Goal: Navigation & Orientation: Find specific page/section

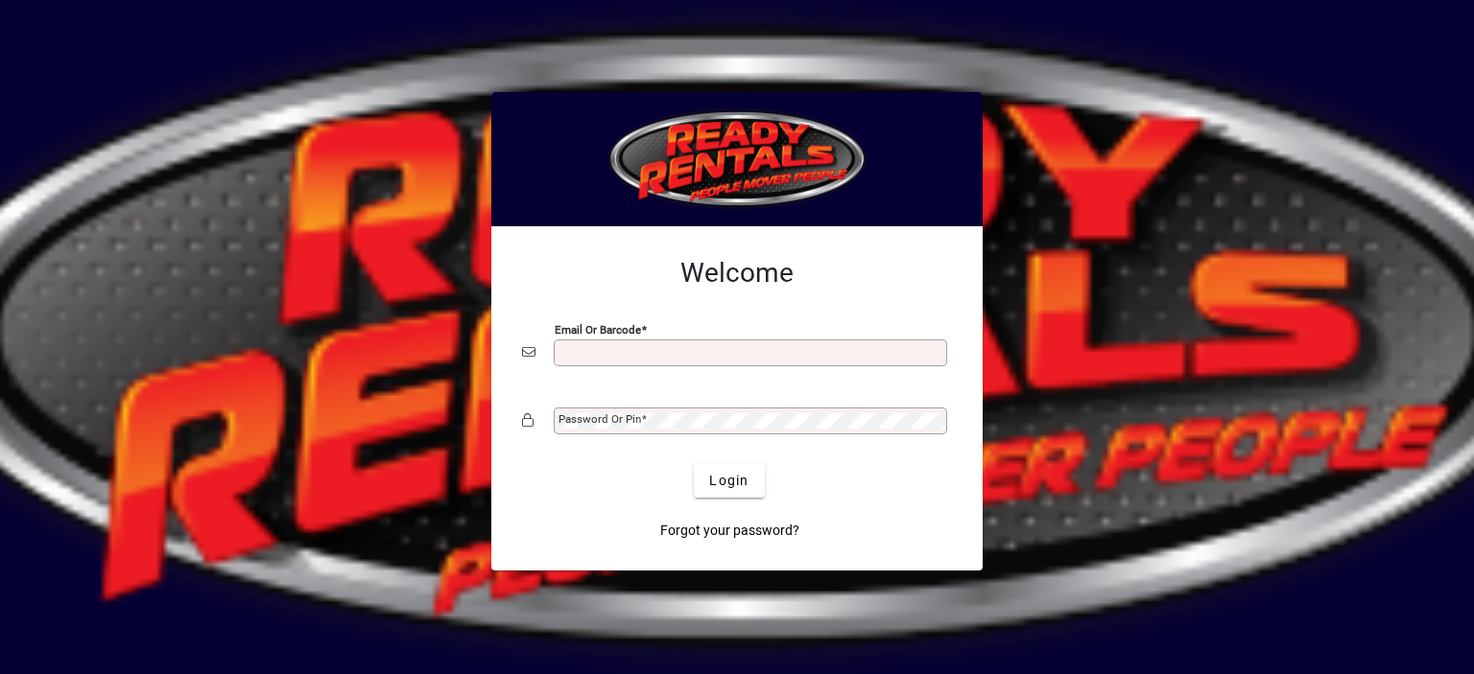
click at [589, 356] on input "Email or Barcode" at bounding box center [752, 352] width 388 height 15
type input "**********"
click at [623, 417] on mat-label "Password or Pin" at bounding box center [599, 419] width 83 height 13
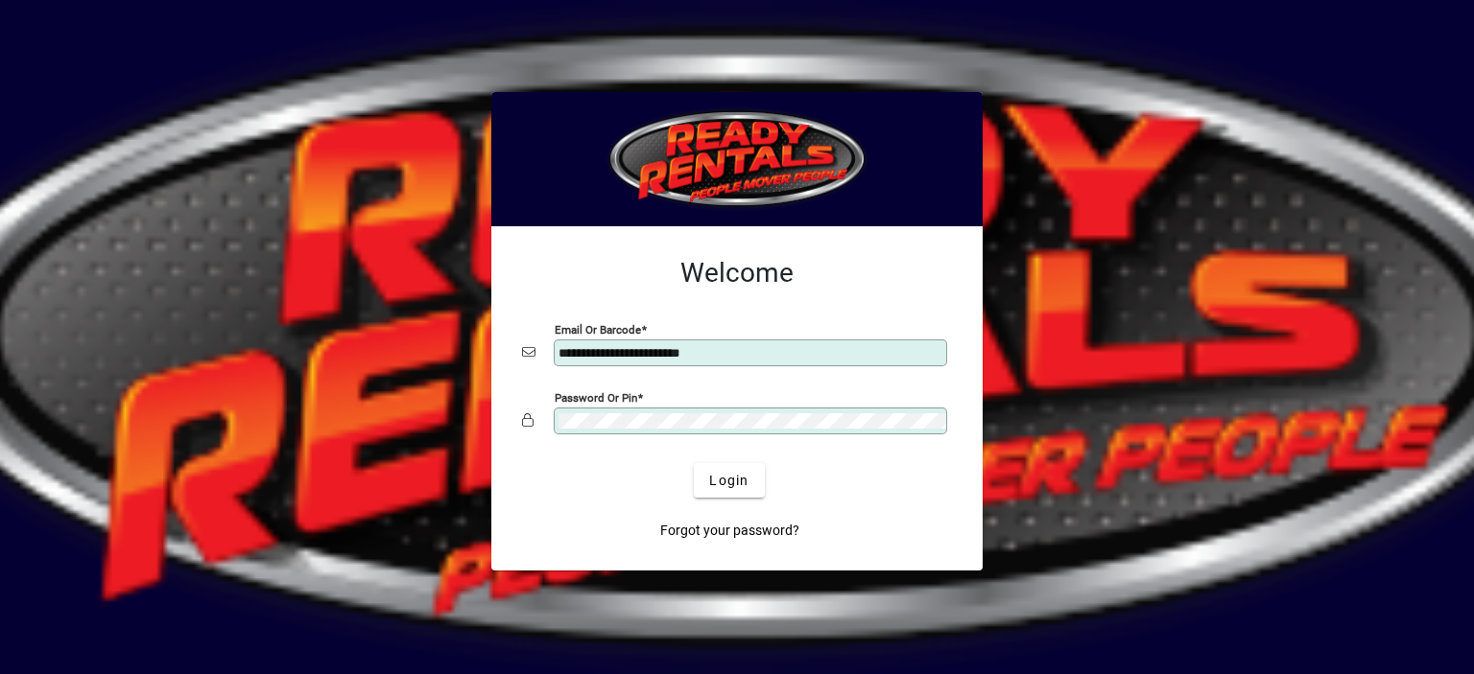
click at [694, 463] on button "Login" at bounding box center [729, 480] width 70 height 35
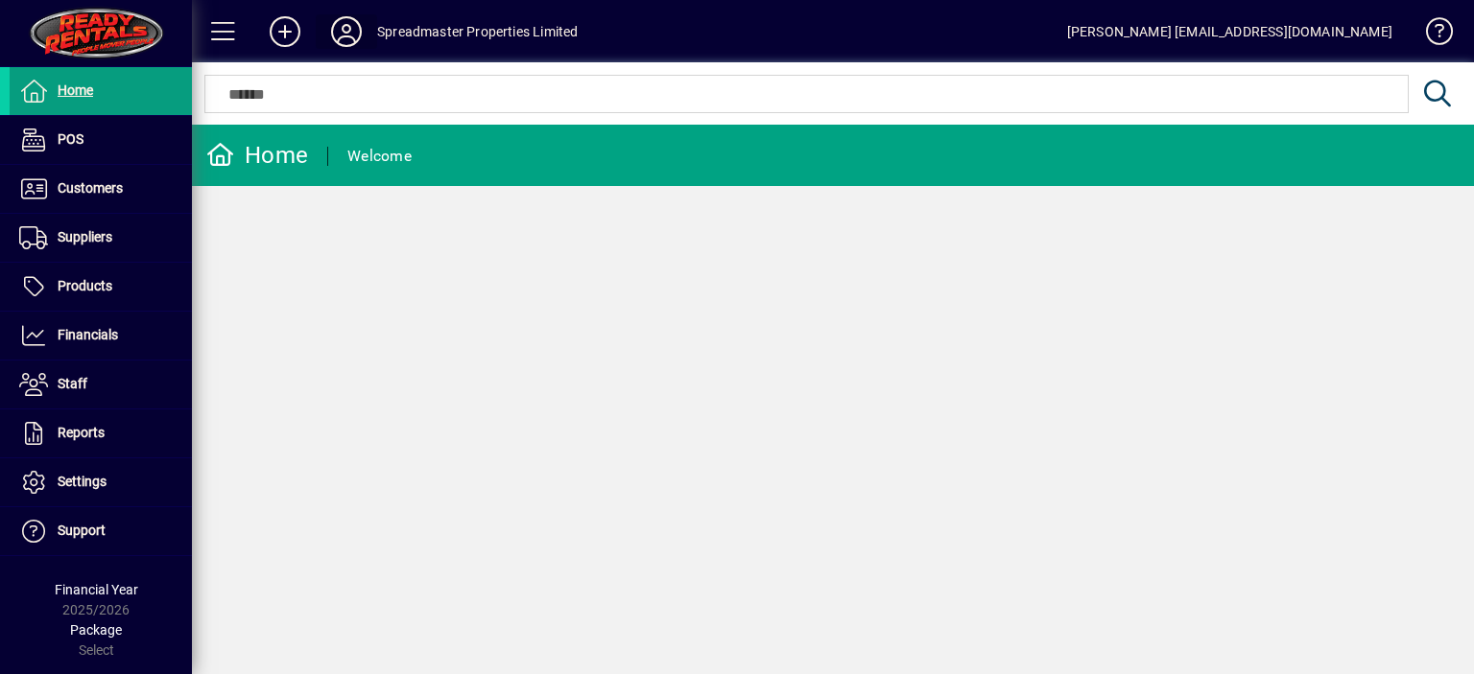
click at [346, 33] on icon at bounding box center [346, 31] width 38 height 31
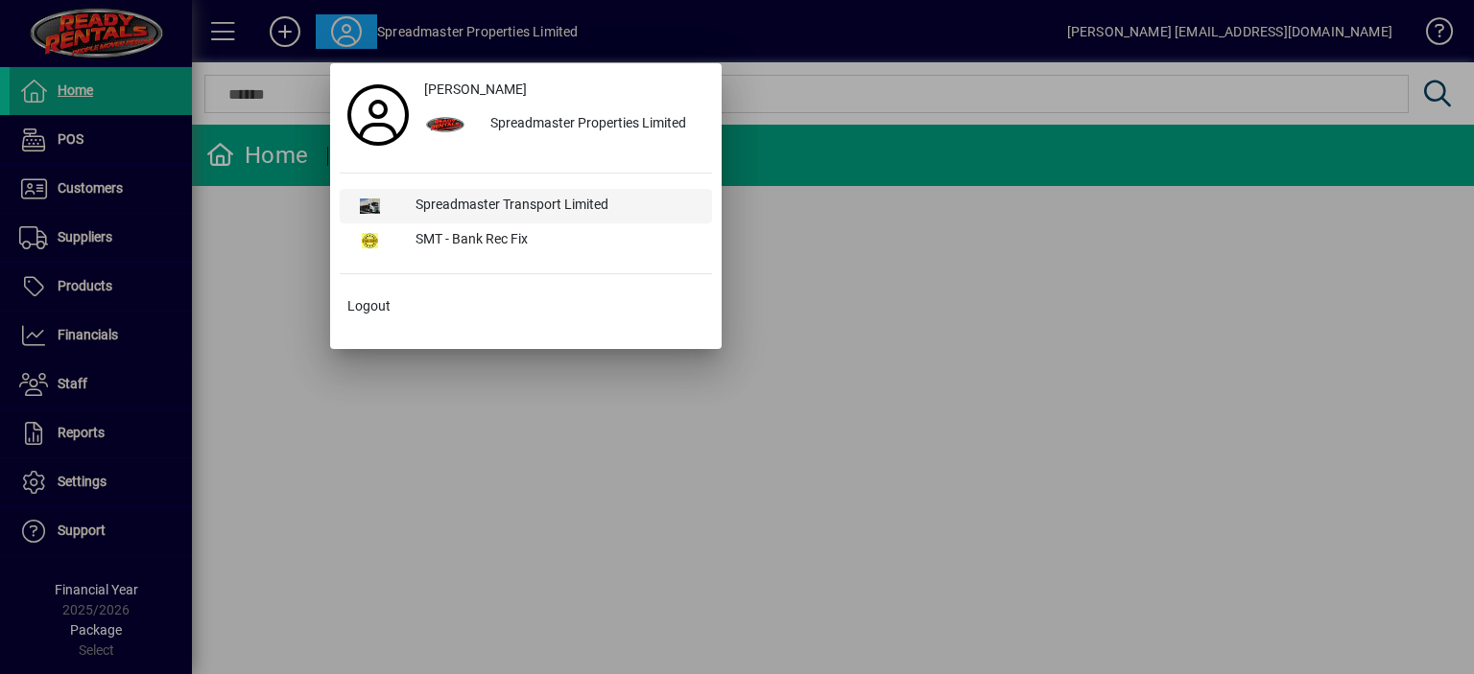
click at [534, 202] on div "Spreadmaster Transport Limited" at bounding box center [556, 206] width 312 height 35
